Goal: Task Accomplishment & Management: Complete application form

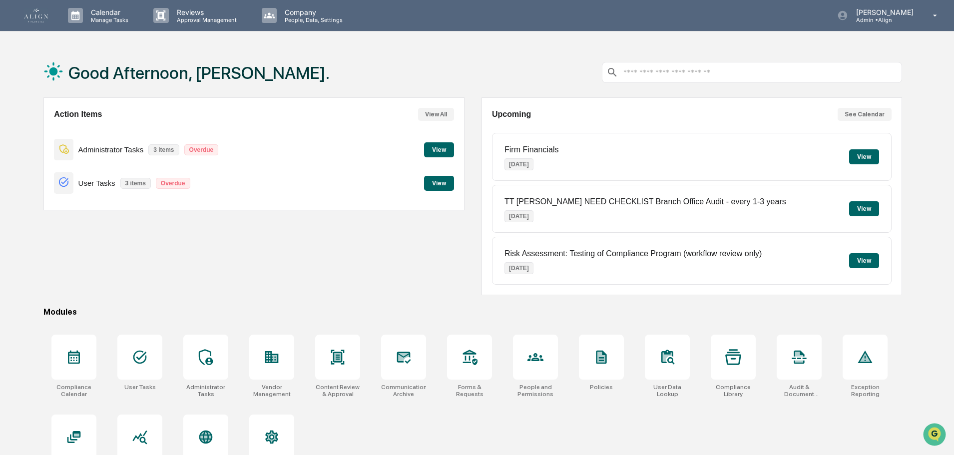
click at [862, 156] on button "View" at bounding box center [864, 156] width 30 height 15
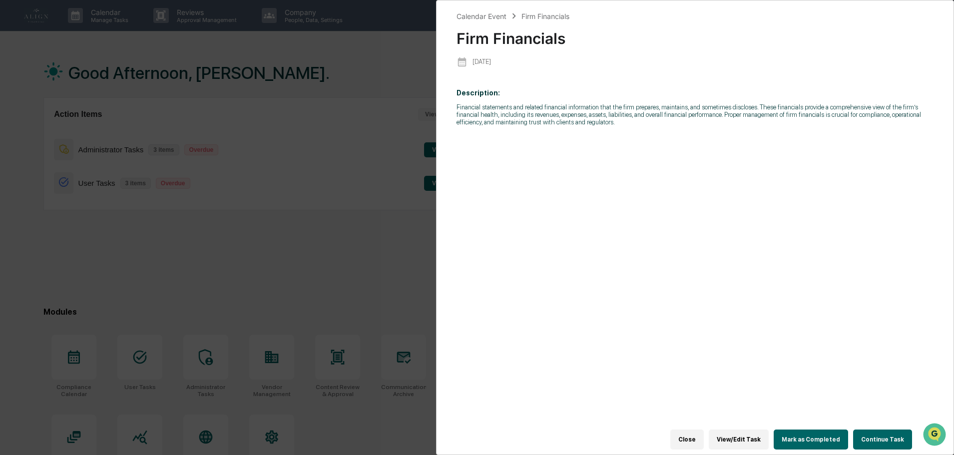
click at [884, 436] on button "Continue Task" at bounding box center [882, 440] width 59 height 20
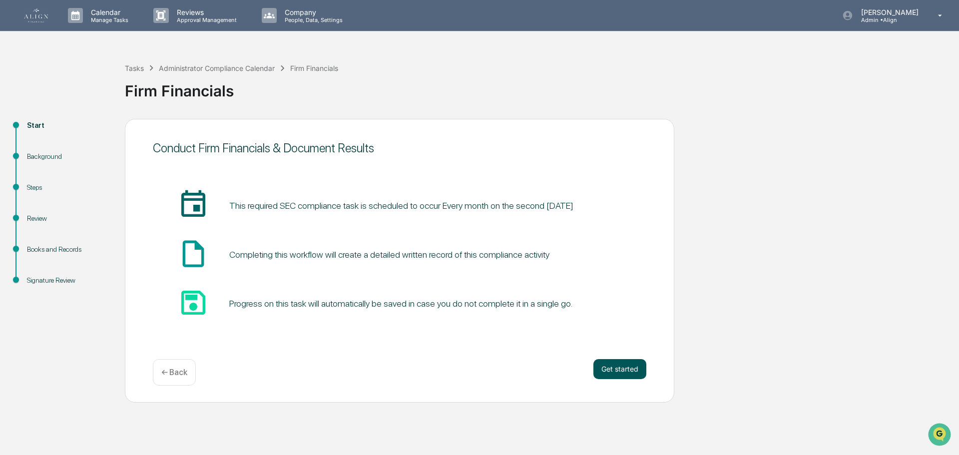
click at [629, 374] on button "Get started" at bounding box center [620, 369] width 53 height 20
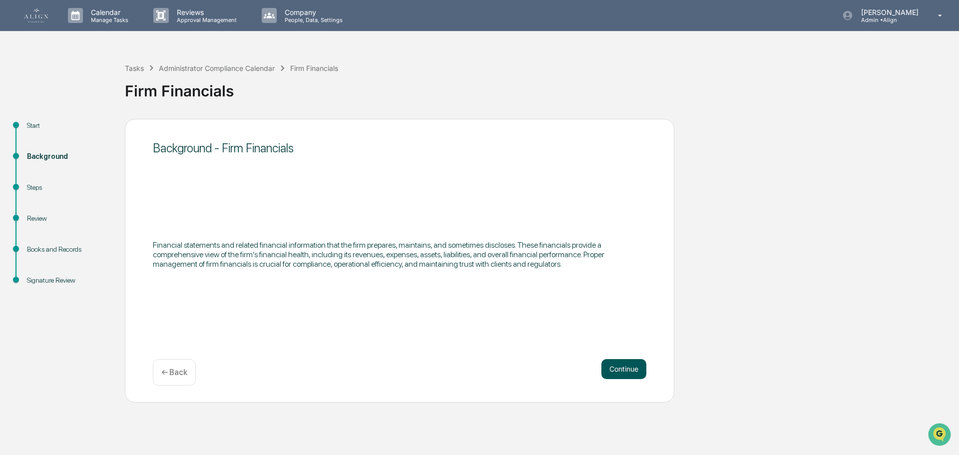
click at [622, 365] on button "Continue" at bounding box center [624, 369] width 45 height 20
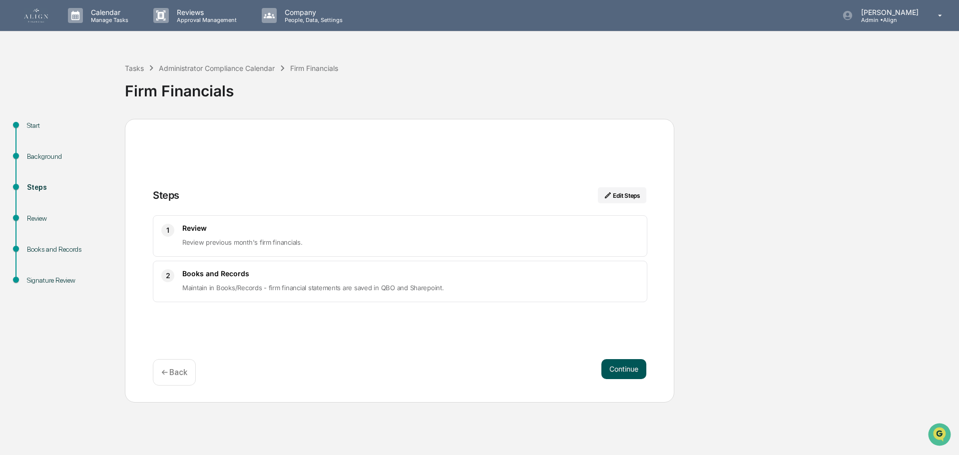
click at [620, 368] on button "Continue" at bounding box center [624, 369] width 45 height 20
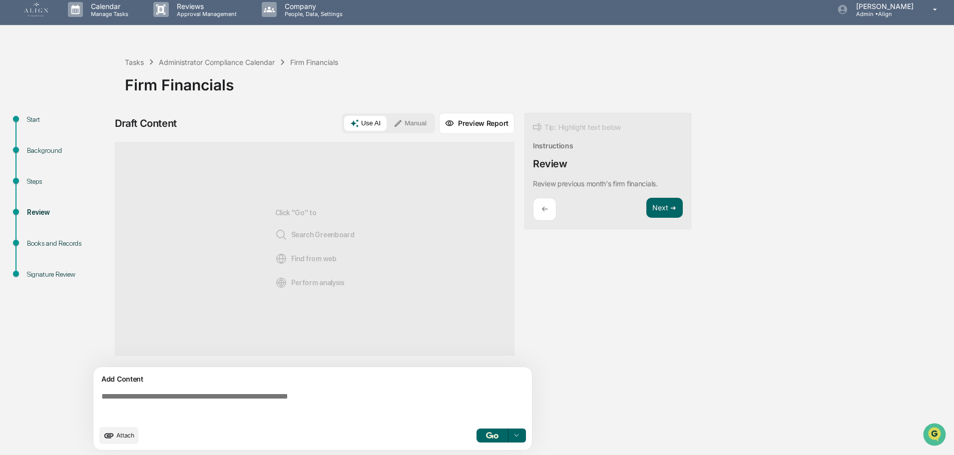
scroll to position [7, 0]
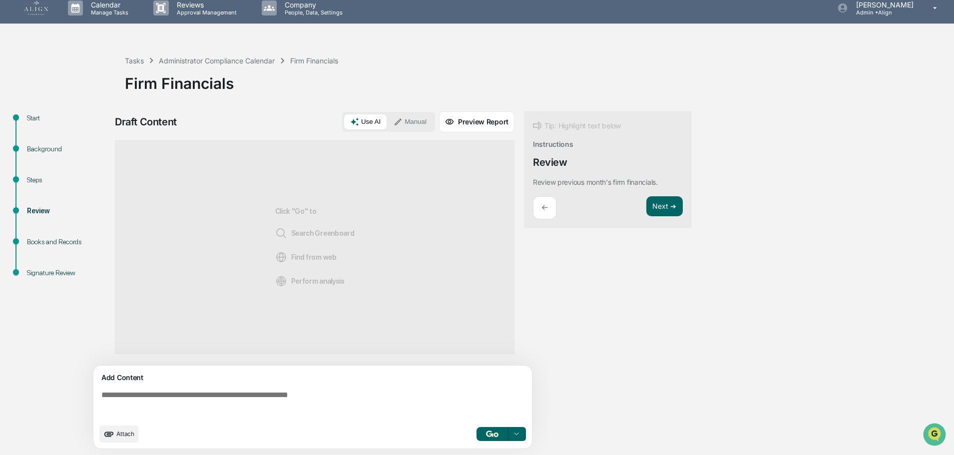
click at [403, 120] on icon at bounding box center [398, 121] width 9 height 9
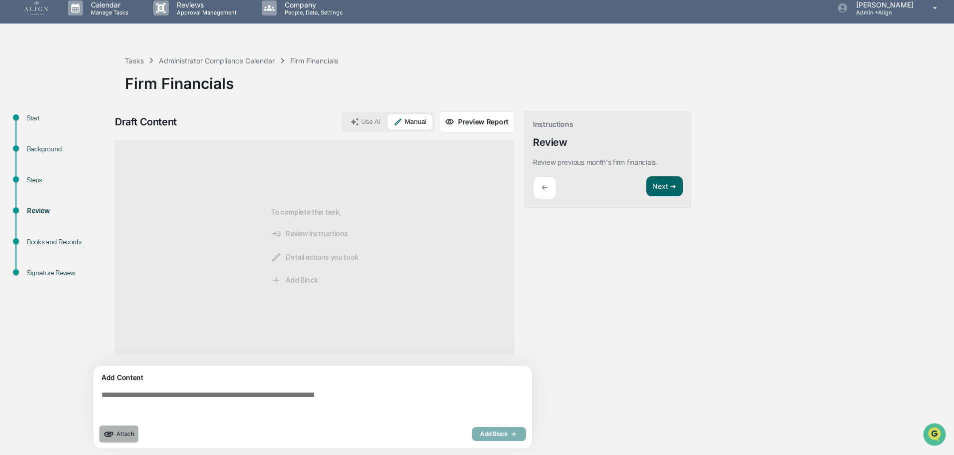
click at [133, 434] on span "Attach" at bounding box center [125, 433] width 18 height 7
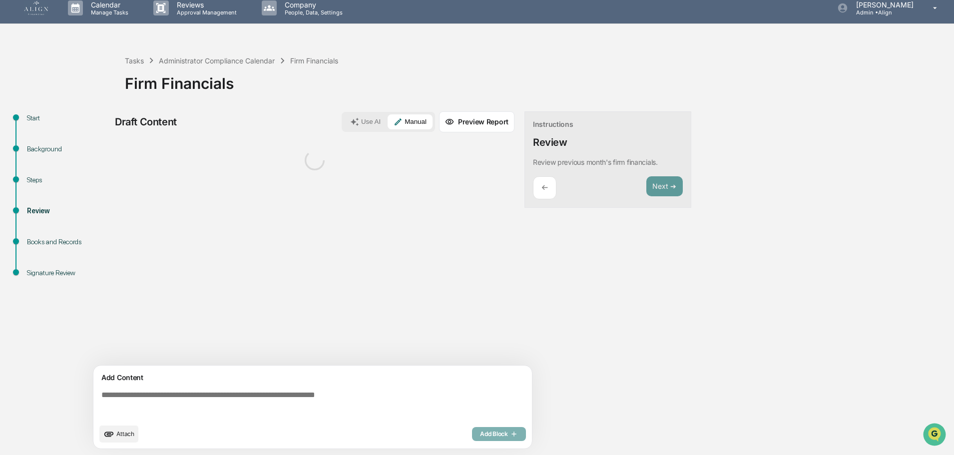
click at [199, 391] on textarea at bounding box center [314, 405] width 435 height 36
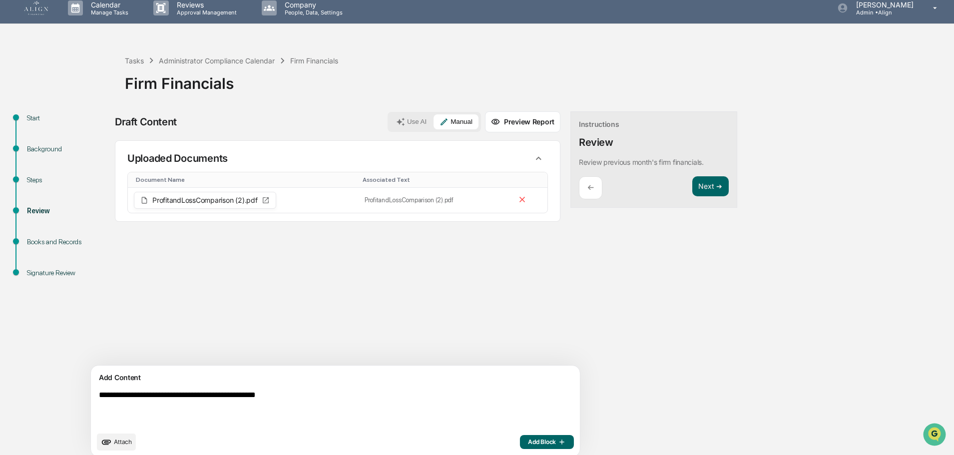
click at [104, 397] on textarea "**********" at bounding box center [312, 409] width 435 height 44
type textarea "**********"
click at [528, 439] on span "Add Block" at bounding box center [547, 442] width 38 height 8
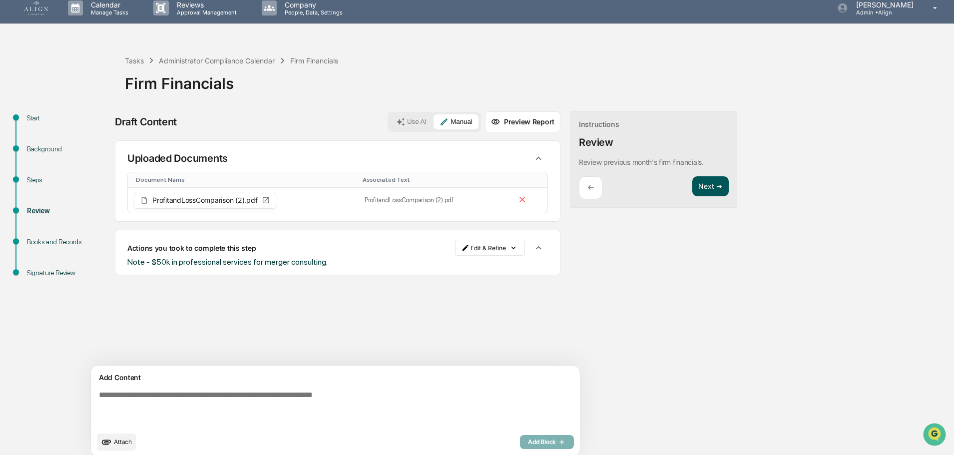
click at [692, 182] on button "Next ➔" at bounding box center [710, 186] width 36 height 20
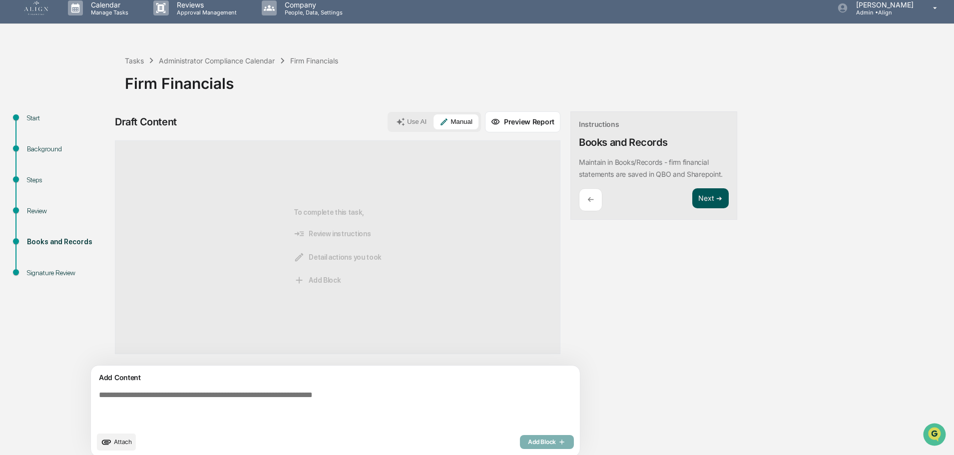
click at [692, 196] on button "Next ➔" at bounding box center [710, 198] width 36 height 20
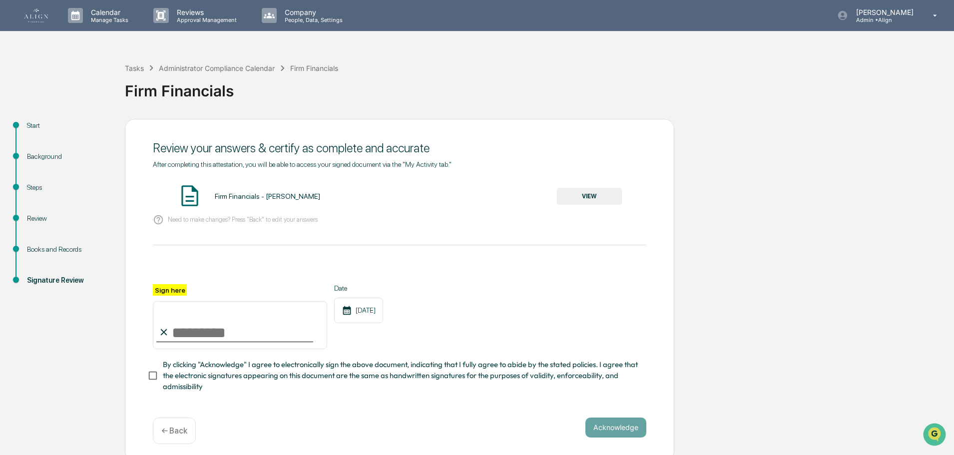
click at [212, 322] on input "Sign here" at bounding box center [240, 325] width 174 height 48
type input "**********"
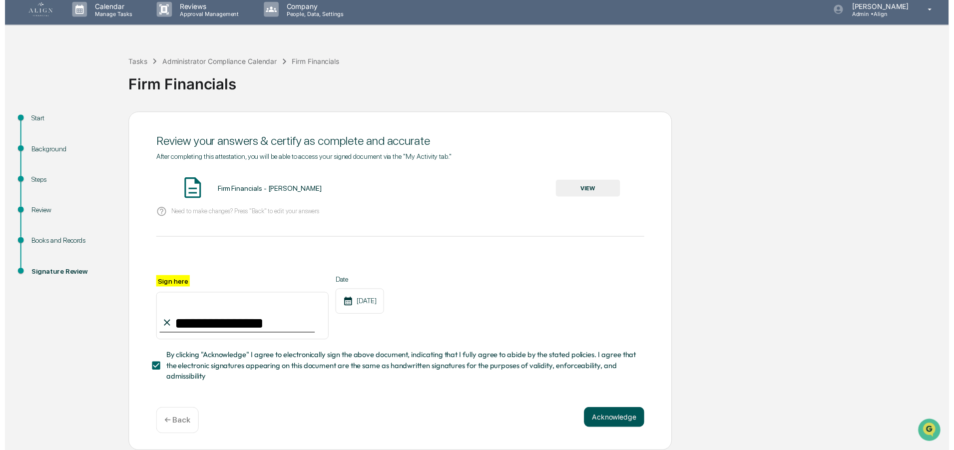
scroll to position [9, 0]
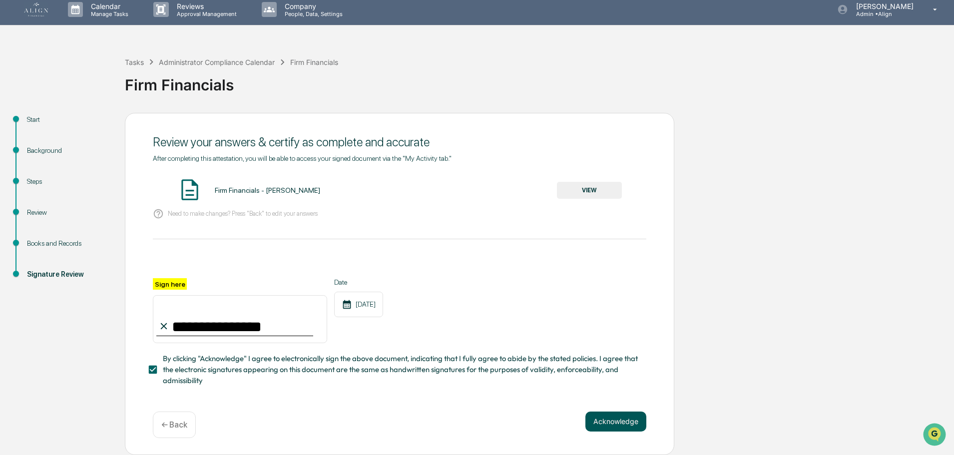
click at [613, 415] on button "Acknowledge" at bounding box center [616, 422] width 61 height 20
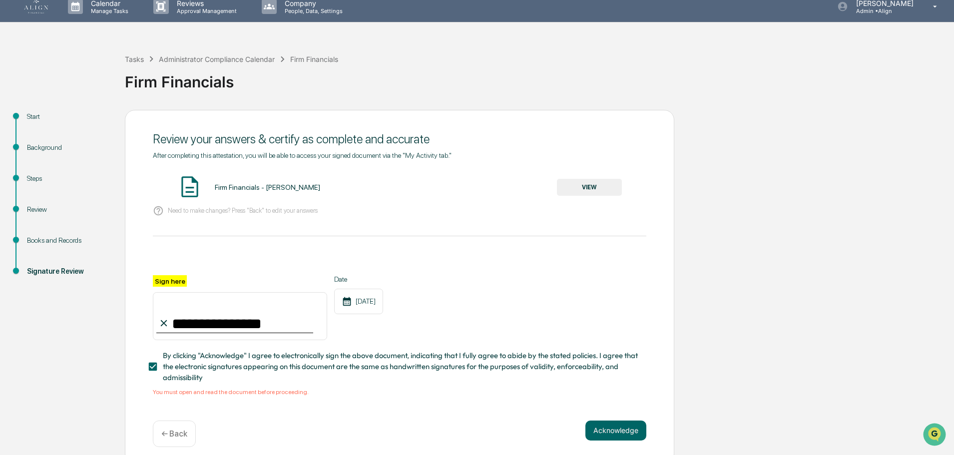
click at [589, 182] on button "VIEW" at bounding box center [589, 187] width 65 height 17
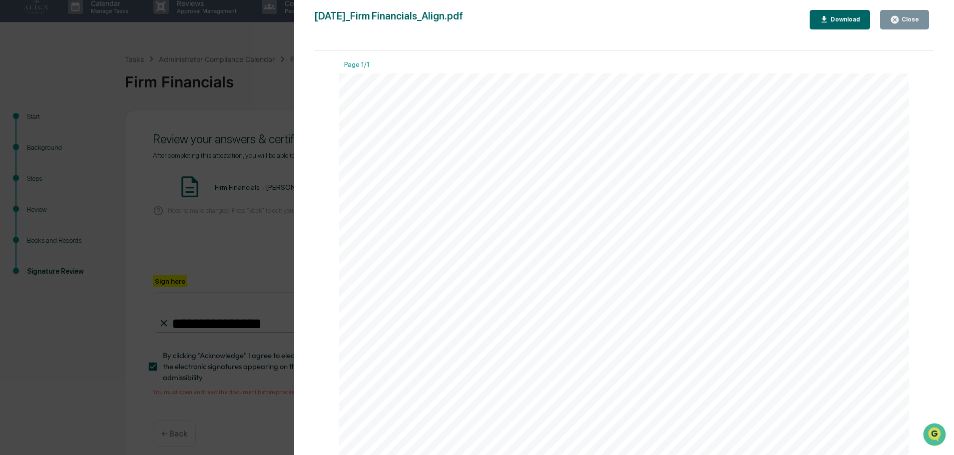
click at [910, 20] on div "Close" at bounding box center [909, 19] width 19 height 7
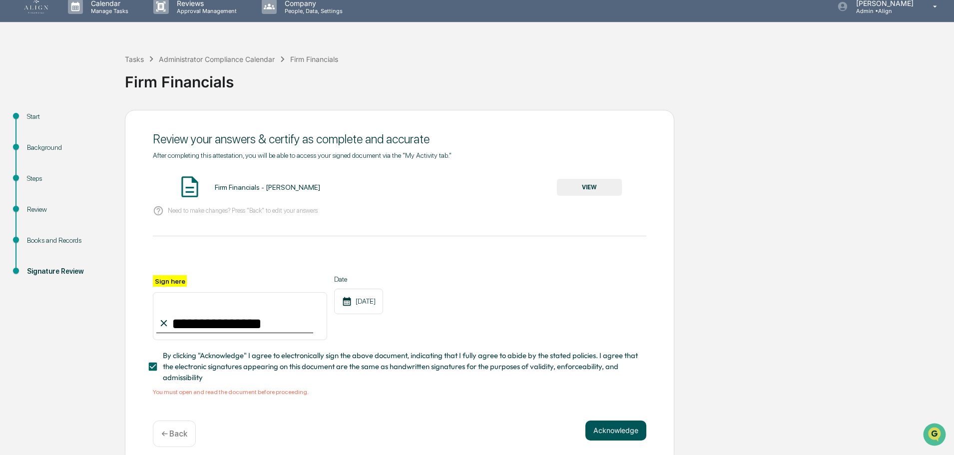
click at [635, 439] on button "Acknowledge" at bounding box center [616, 431] width 61 height 20
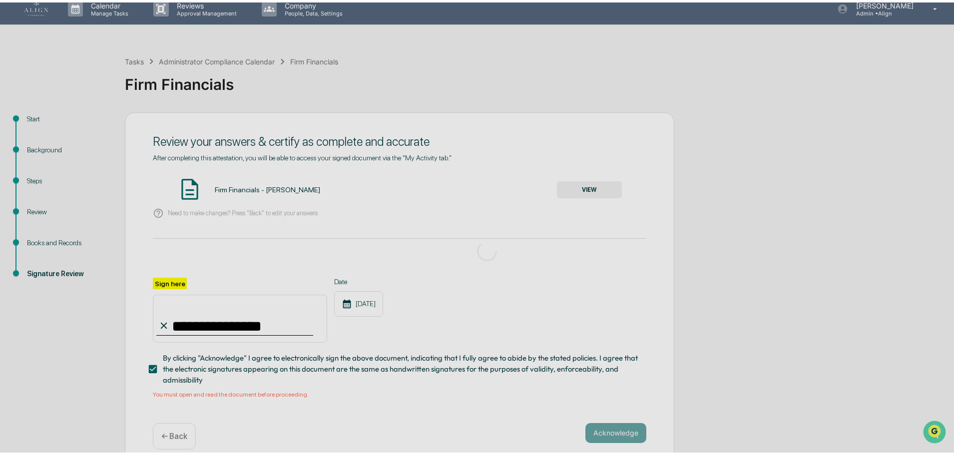
scroll to position [0, 0]
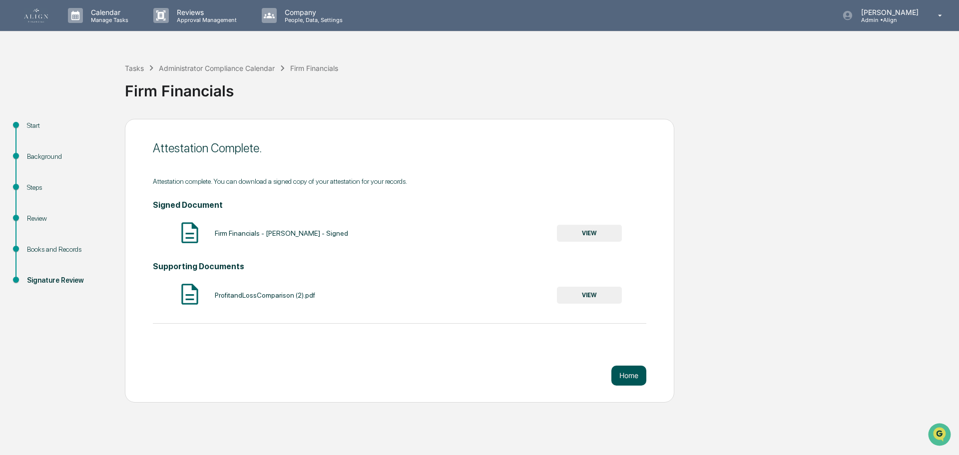
click at [637, 374] on button "Home" at bounding box center [629, 376] width 35 height 20
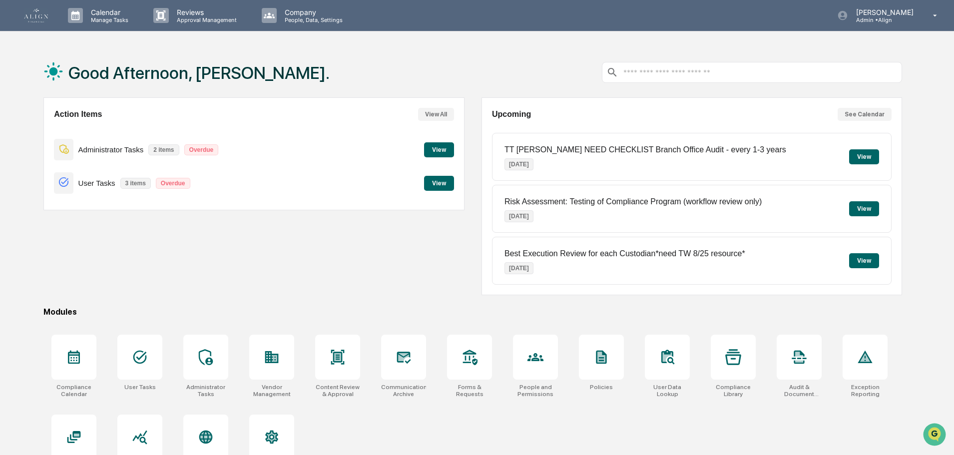
click at [440, 150] on button "View" at bounding box center [439, 149] width 30 height 15
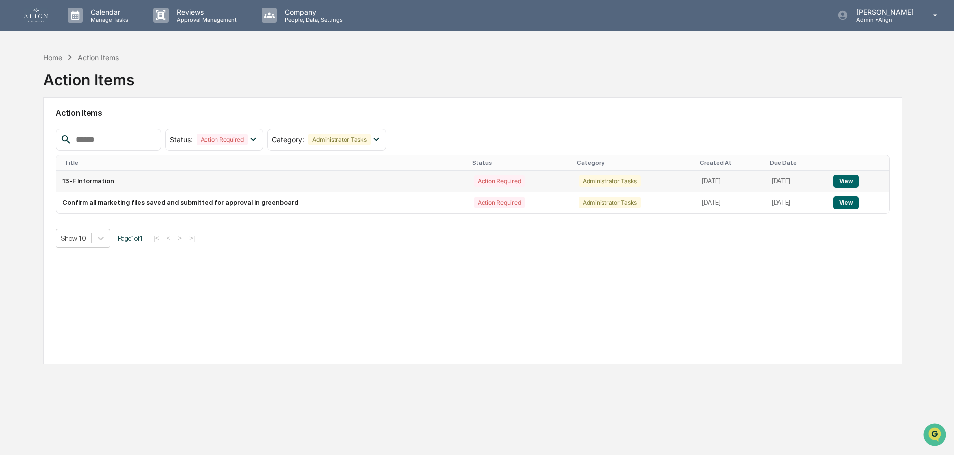
click at [859, 179] on button "View" at bounding box center [845, 181] width 25 height 13
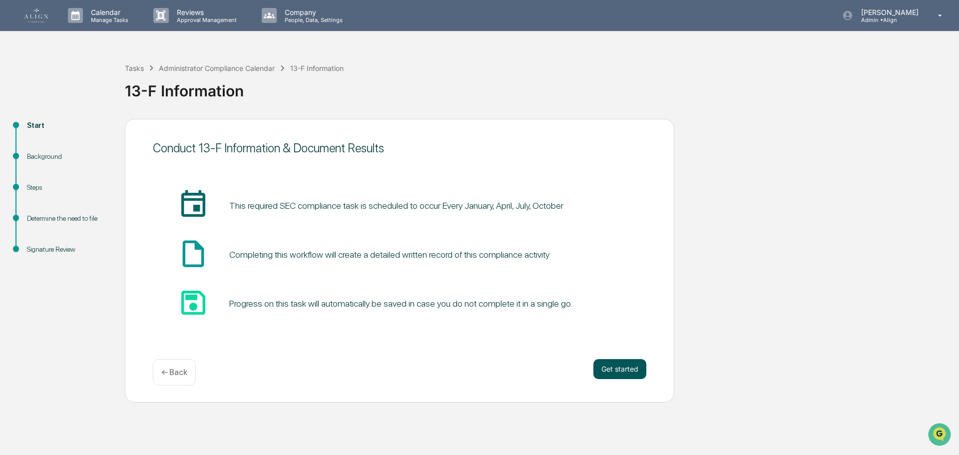
click at [611, 367] on button "Get started" at bounding box center [620, 369] width 53 height 20
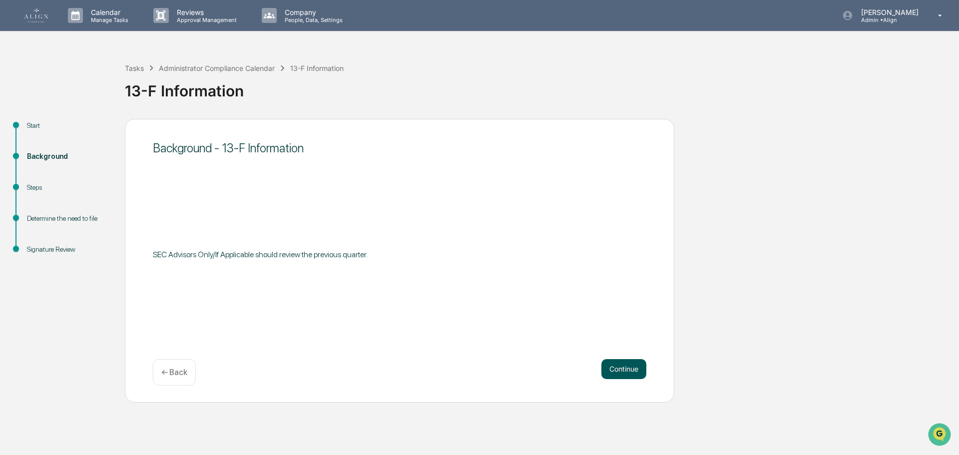
click at [623, 368] on button "Continue" at bounding box center [624, 369] width 45 height 20
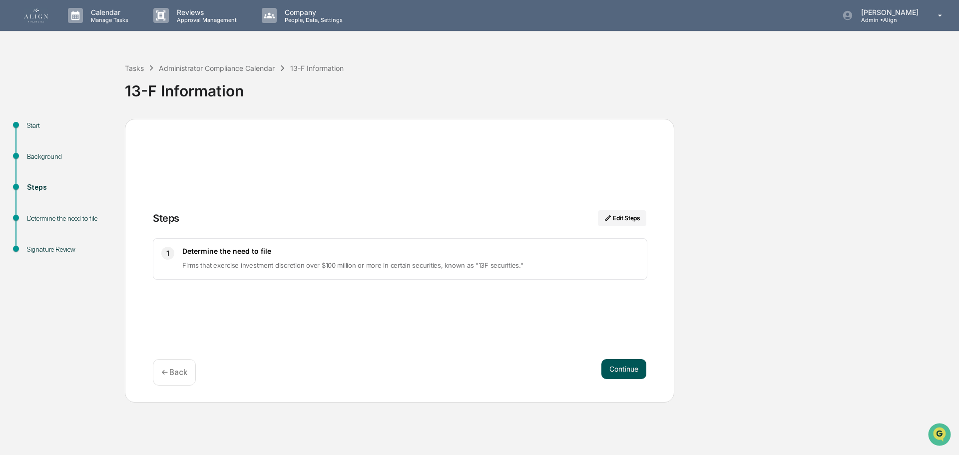
click at [620, 366] on button "Continue" at bounding box center [624, 369] width 45 height 20
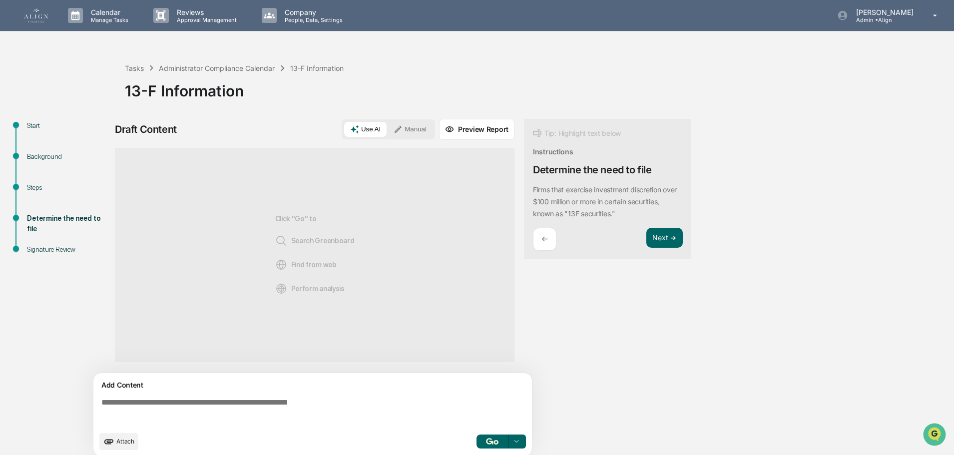
click at [258, 401] on textarea at bounding box center [314, 412] width 435 height 36
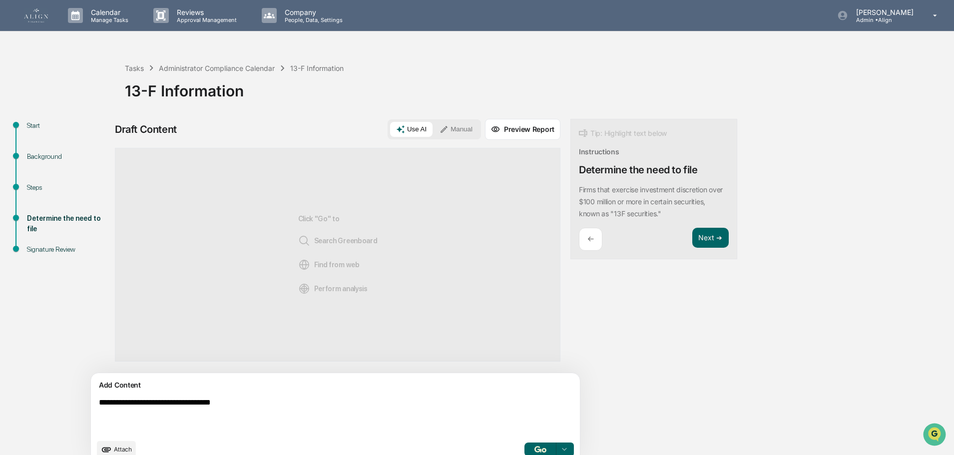
type textarea "**********"
click at [525, 444] on button "button" at bounding box center [541, 450] width 32 height 14
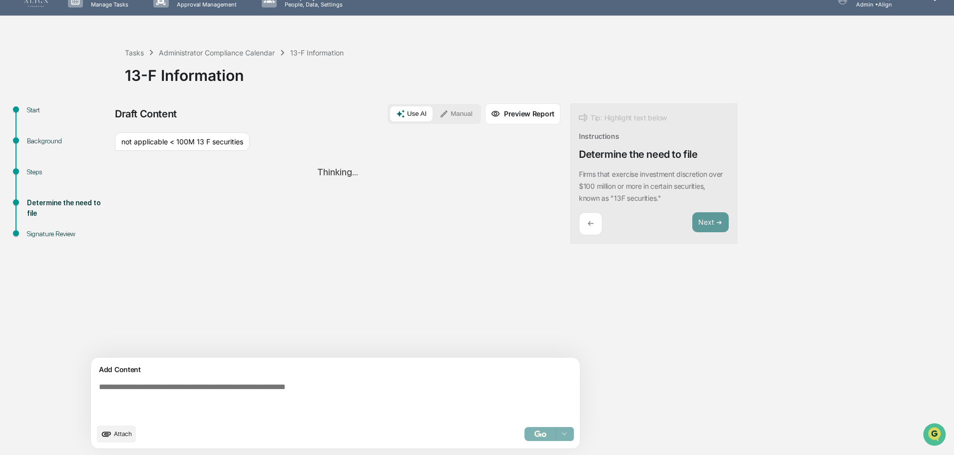
click at [434, 112] on button "Manual" at bounding box center [456, 113] width 45 height 15
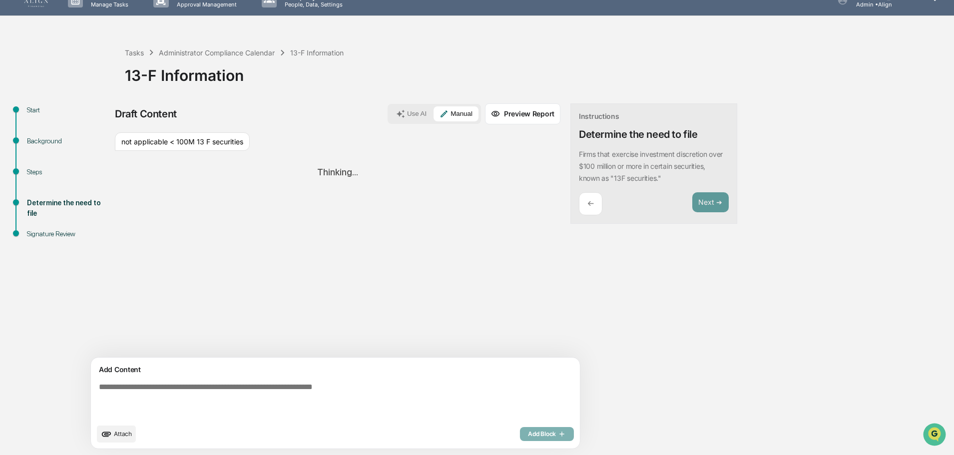
click at [229, 373] on div "Add Content" at bounding box center [335, 370] width 477 height 12
click at [228, 385] on textarea at bounding box center [312, 401] width 435 height 44
type textarea "**********"
click at [520, 433] on div "Add Block" at bounding box center [547, 434] width 54 height 14
click at [440, 116] on icon at bounding box center [444, 113] width 9 height 9
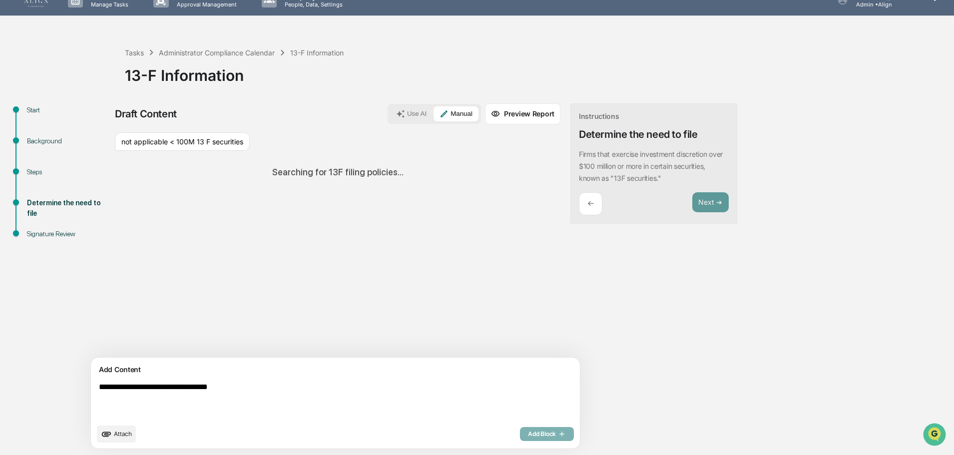
drag, startPoint x: 495, startPoint y: 436, endPoint x: 275, endPoint y: 394, distance: 223.4
click at [520, 436] on div "Add Block" at bounding box center [547, 434] width 54 height 14
click at [261, 388] on textarea "**********" at bounding box center [312, 401] width 435 height 44
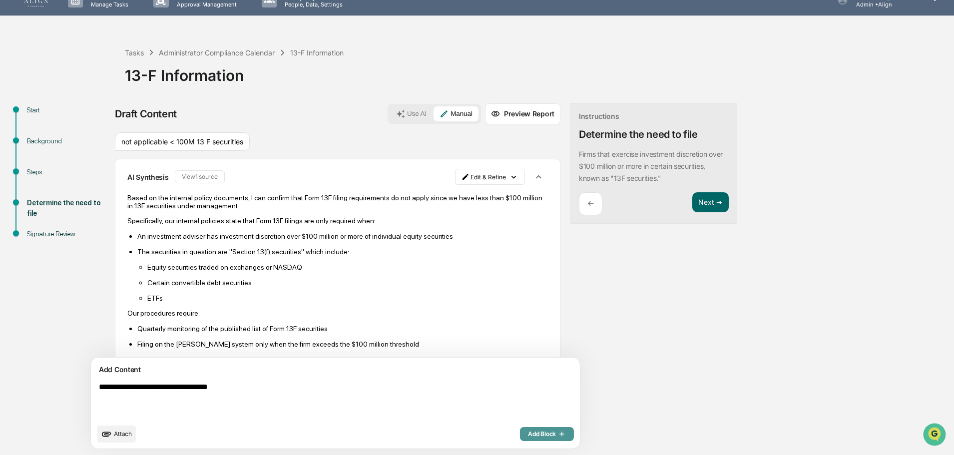
click at [528, 433] on span "Add Block" at bounding box center [547, 434] width 38 height 8
click at [692, 201] on button "Next ➔" at bounding box center [710, 202] width 36 height 20
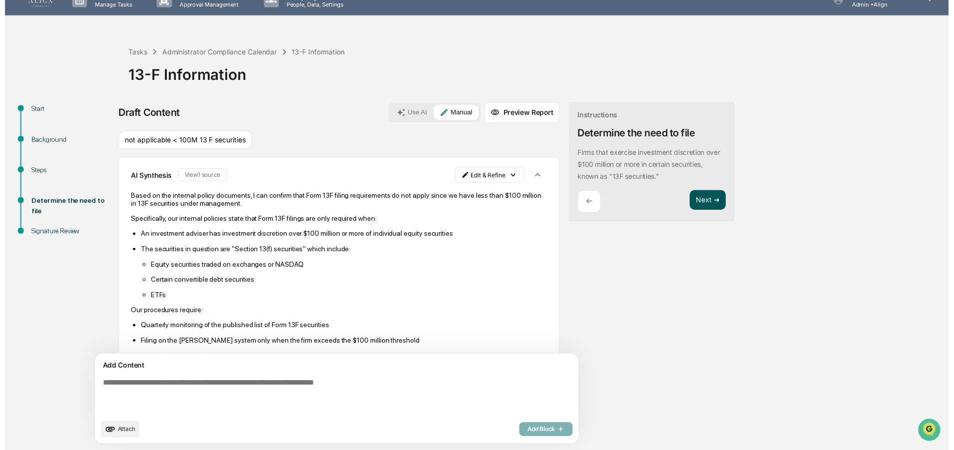
scroll to position [9, 0]
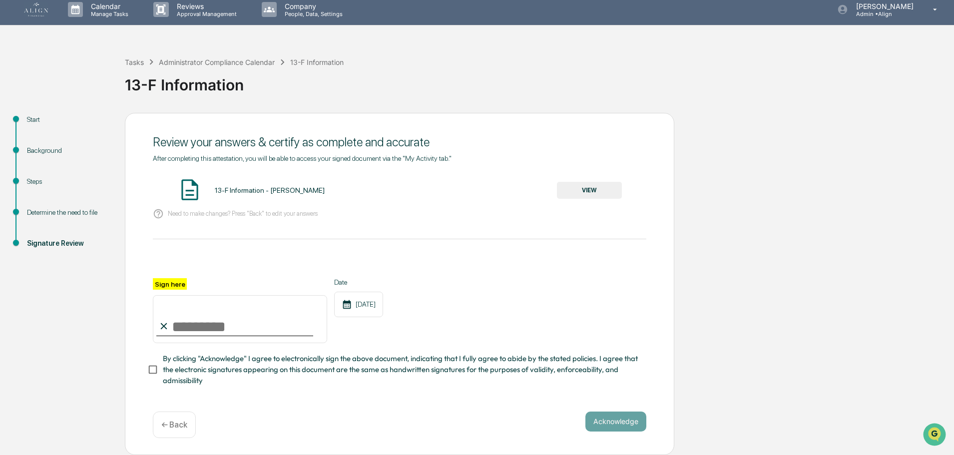
click at [208, 227] on div "After completing this attestation, you will be able to access your signed docum…" at bounding box center [400, 270] width 494 height 232
click at [203, 317] on input "Sign here" at bounding box center [240, 319] width 174 height 48
type input "**********"
click at [596, 188] on button "VIEW" at bounding box center [589, 190] width 65 height 17
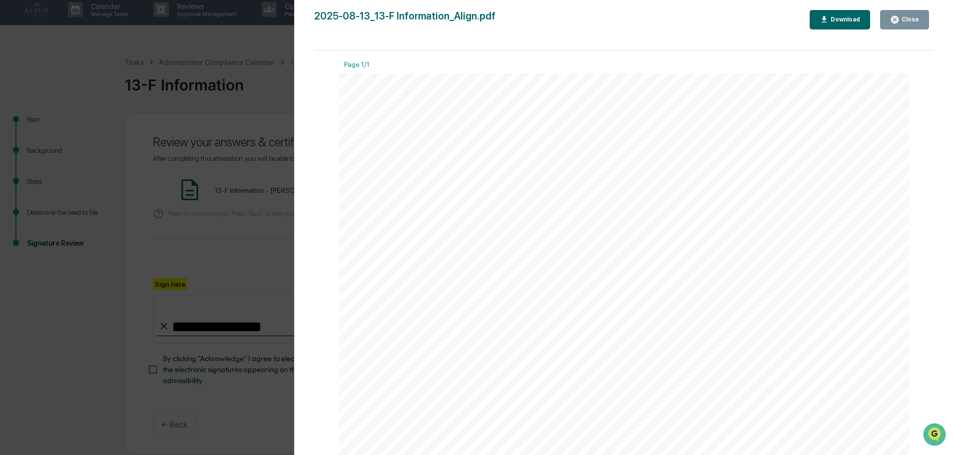
click at [907, 17] on div "Close" at bounding box center [909, 19] width 19 height 7
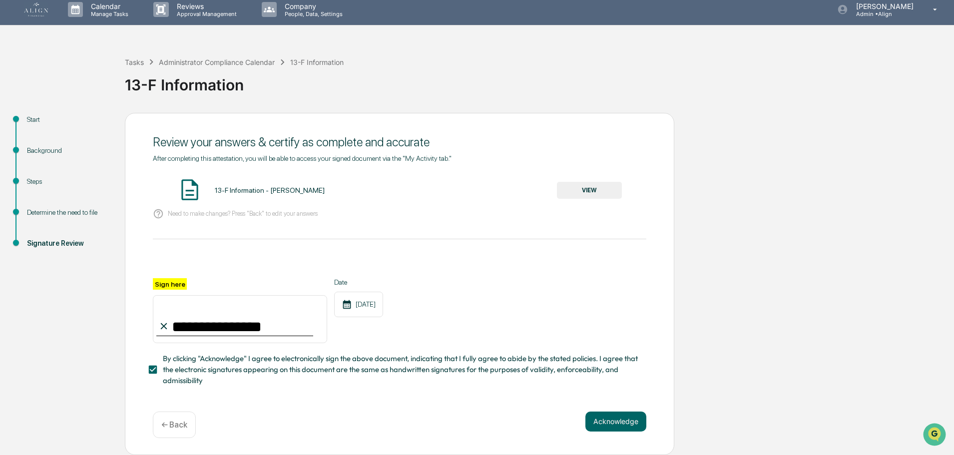
click at [626, 432] on div "Acknowledge ← Back" at bounding box center [400, 425] width 494 height 26
click at [624, 422] on button "Acknowledge" at bounding box center [616, 422] width 61 height 20
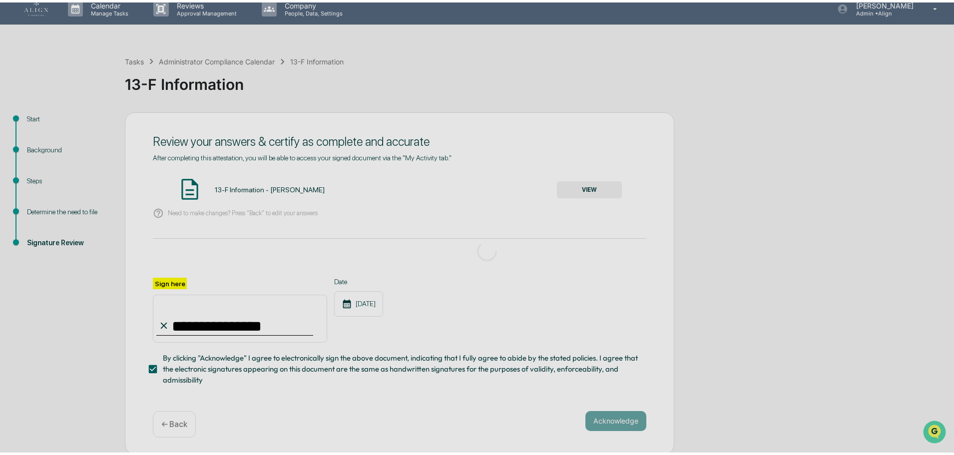
scroll to position [0, 0]
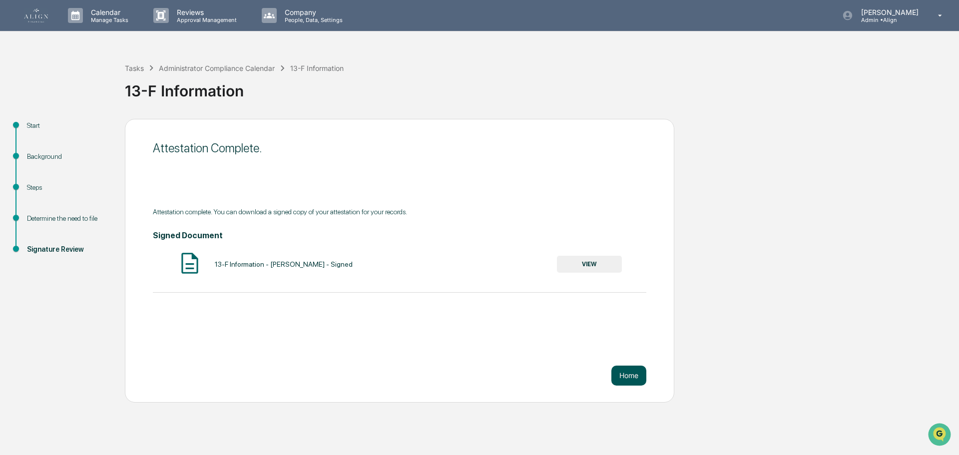
click at [618, 379] on button "Home" at bounding box center [629, 376] width 35 height 20
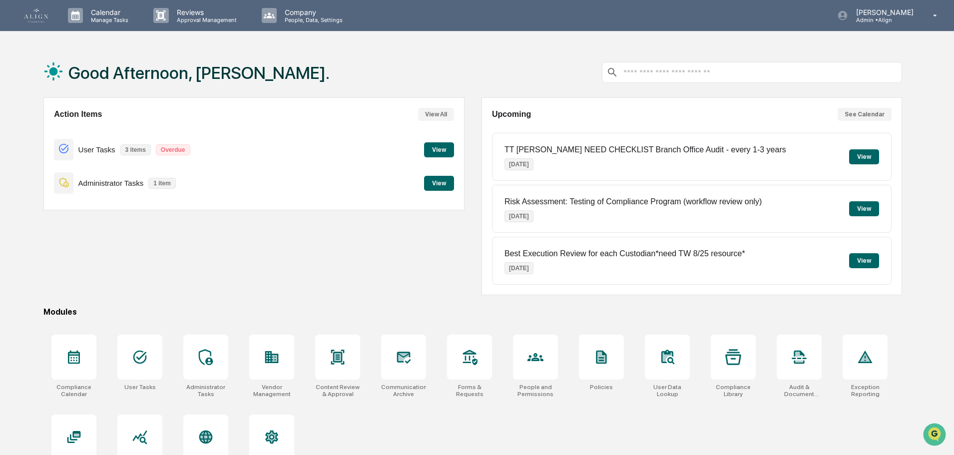
click at [434, 183] on button "View" at bounding box center [439, 183] width 30 height 15
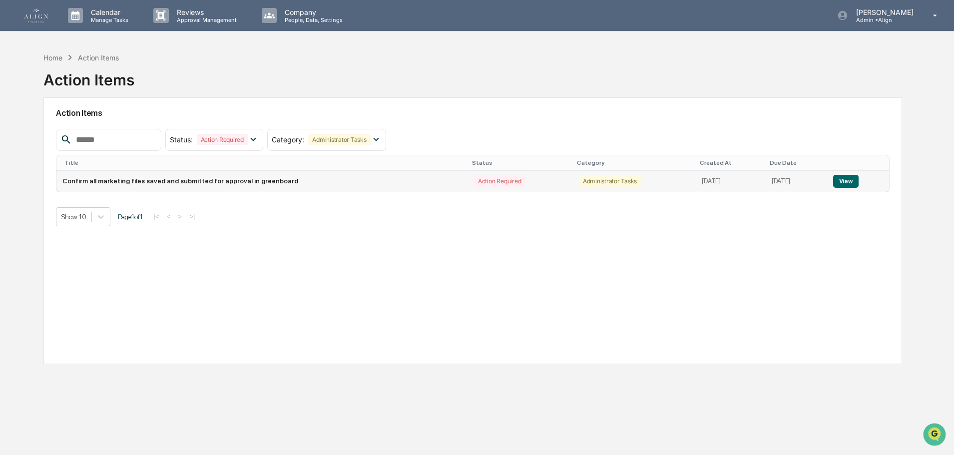
click at [265, 183] on td "Confirm all marketing files saved and submitted for approval in greenboard" at bounding box center [262, 181] width 412 height 21
click at [857, 180] on button "View" at bounding box center [845, 181] width 25 height 13
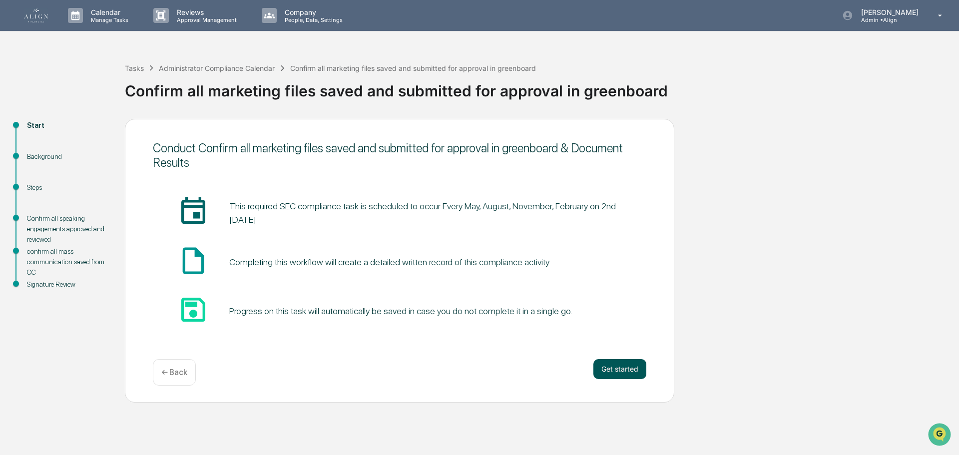
click at [617, 368] on button "Get started" at bounding box center [620, 369] width 53 height 20
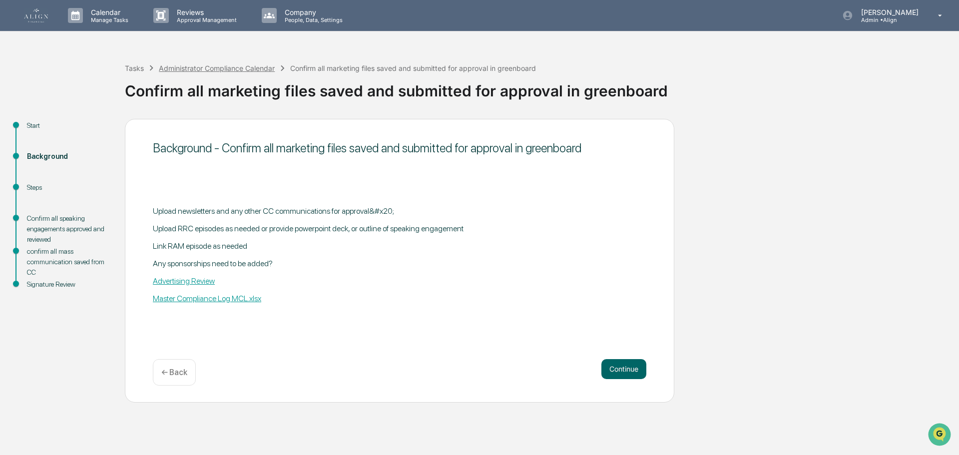
click at [219, 67] on div "Administrator Compliance Calendar" at bounding box center [217, 68] width 116 height 8
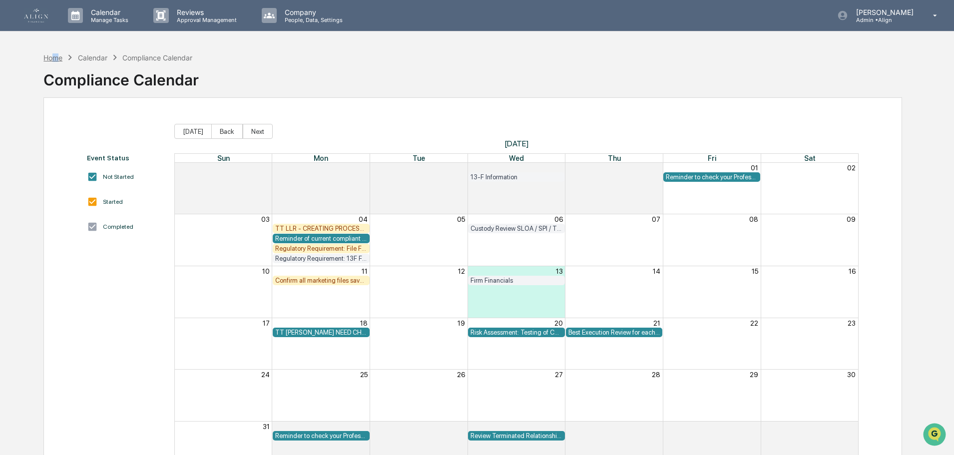
click at [56, 59] on div "Home" at bounding box center [52, 57] width 19 height 8
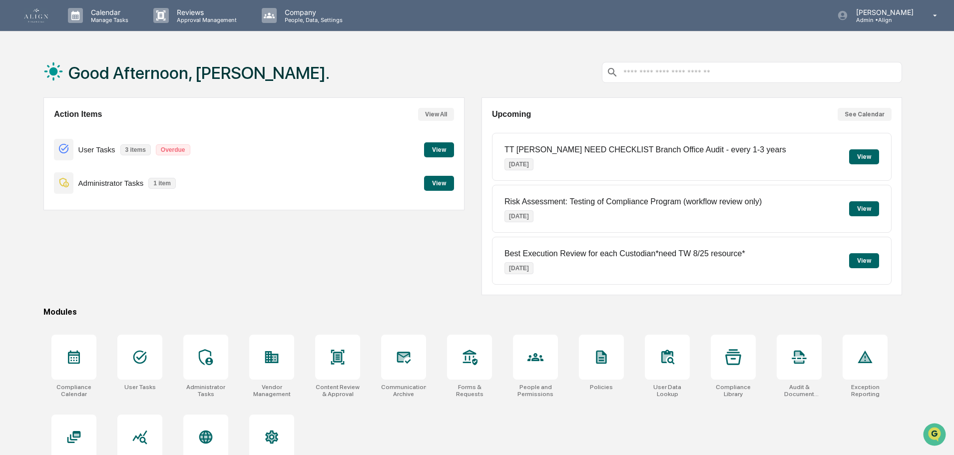
click at [462, 149] on div "Action Items View All User Tasks 3 items Overdue View Administrator Tasks 1 ite…" at bounding box center [253, 153] width 421 height 113
click at [443, 148] on button "View" at bounding box center [439, 149] width 30 height 15
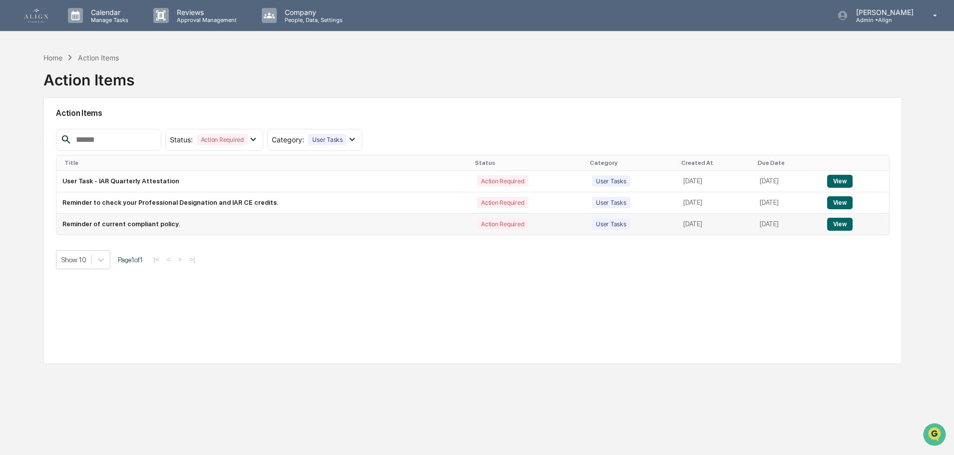
click at [837, 226] on button "View" at bounding box center [839, 224] width 25 height 13
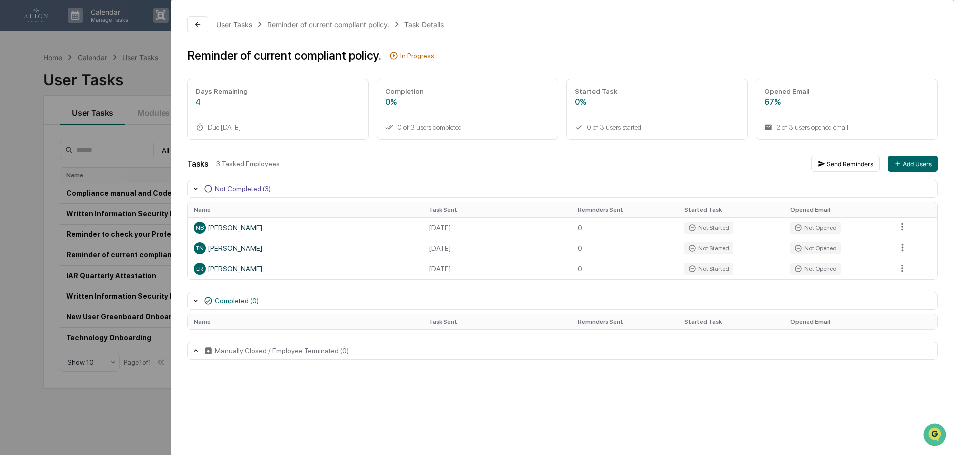
drag, startPoint x: 198, startPoint y: 22, endPoint x: 359, endPoint y: 168, distance: 216.8
click at [322, 159] on div "User Tasks Reminder of current compliant policy. Task Details Reminder of curre…" at bounding box center [562, 187] width 782 height 375
click at [904, 246] on html "Calendar Manage Tasks Reviews Approval Management Company People, Data, Setting…" at bounding box center [479, 227] width 959 height 455
click at [195, 25] on html "Calendar Manage Tasks Reviews Approval Management Company People, Data, Setting…" at bounding box center [479, 227] width 959 height 455
click at [123, 49] on div "User Tasks Reminder of current compliant policy. Task Details Reminder of curre…" at bounding box center [477, 227] width 954 height 455
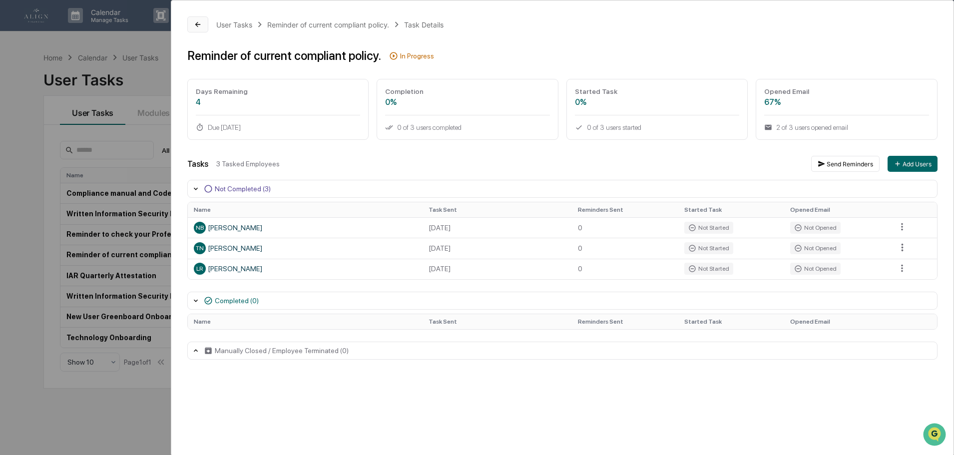
click at [199, 29] on button at bounding box center [197, 24] width 21 height 16
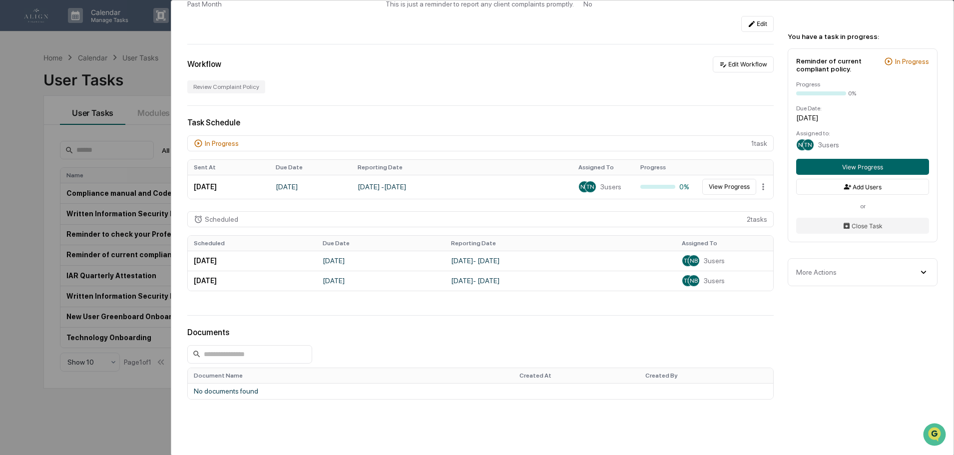
scroll to position [207, 0]
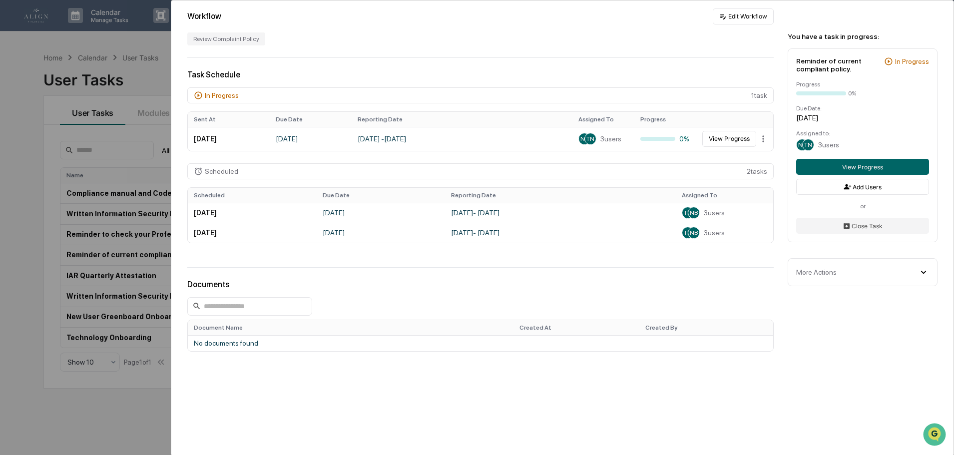
click at [115, 382] on div "User Tasks Reminder of current compliant policy. Reminder of current compliant …" at bounding box center [477, 227] width 954 height 455
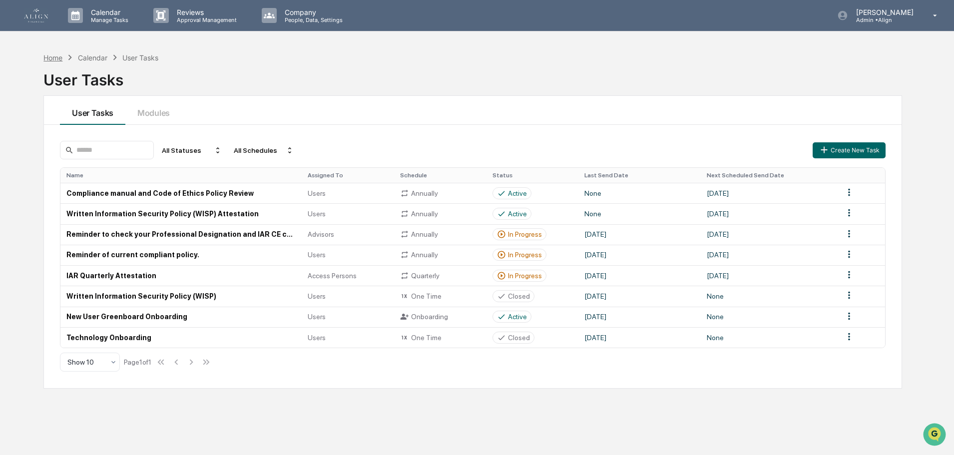
click at [55, 59] on div "Home" at bounding box center [52, 57] width 19 height 8
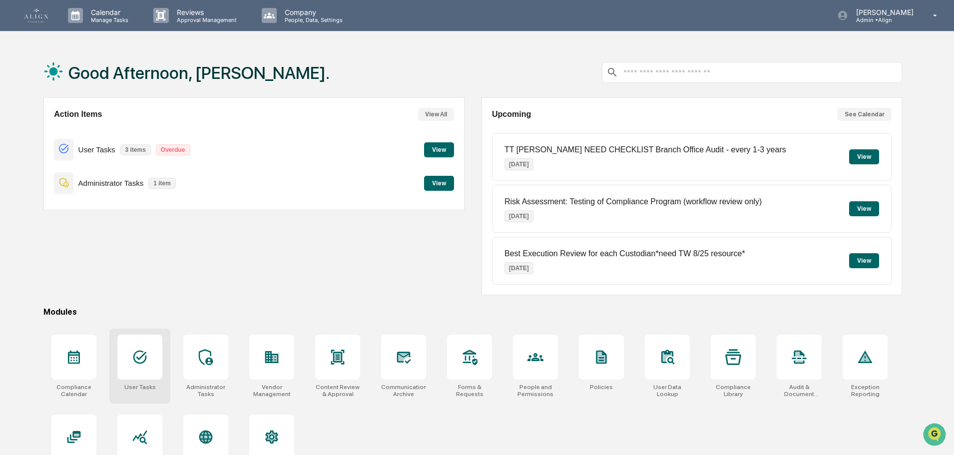
click at [142, 357] on icon at bounding box center [139, 357] width 13 height 13
